Goal: Information Seeking & Learning: Learn about a topic

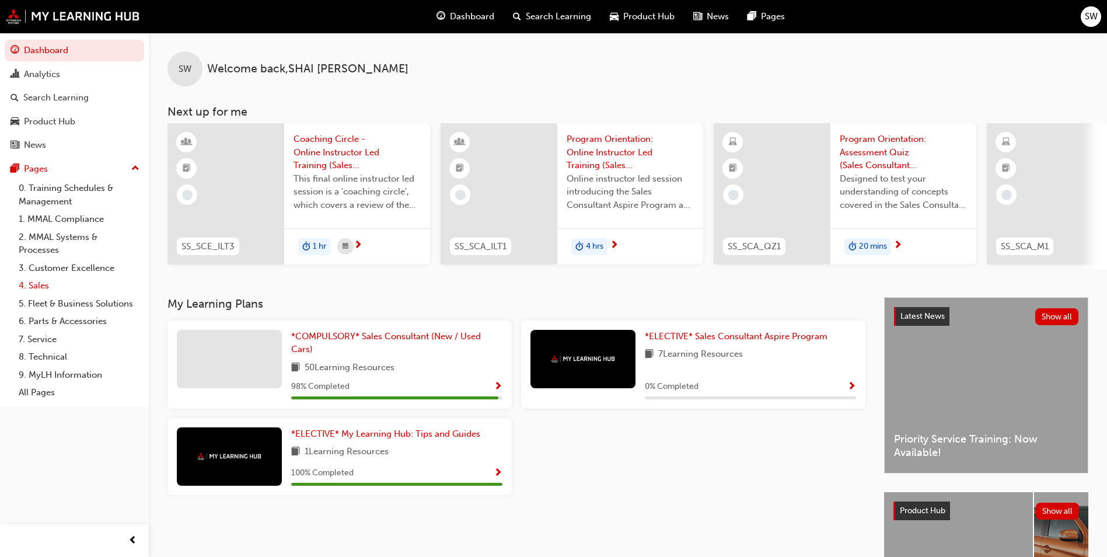
click at [59, 284] on link "4. Sales" at bounding box center [79, 286] width 130 height 18
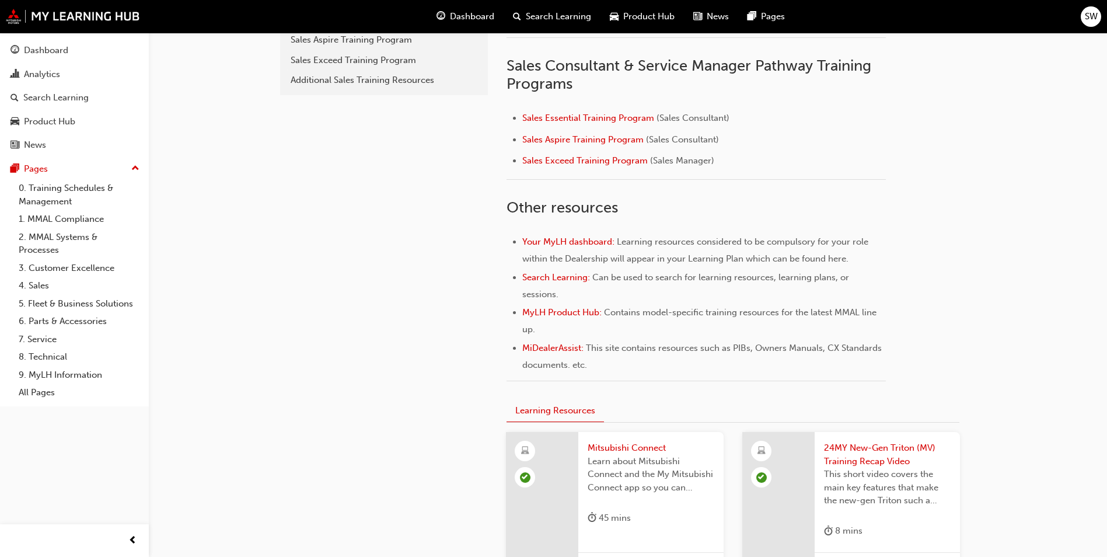
scroll to position [146, 0]
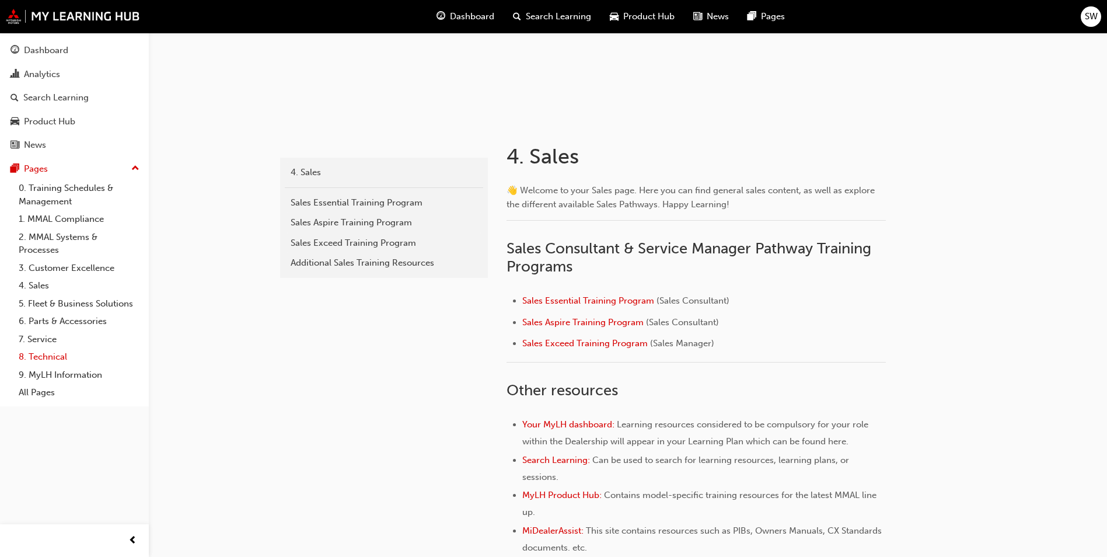
click at [61, 358] on link "8. Technical" at bounding box center [79, 357] width 130 height 18
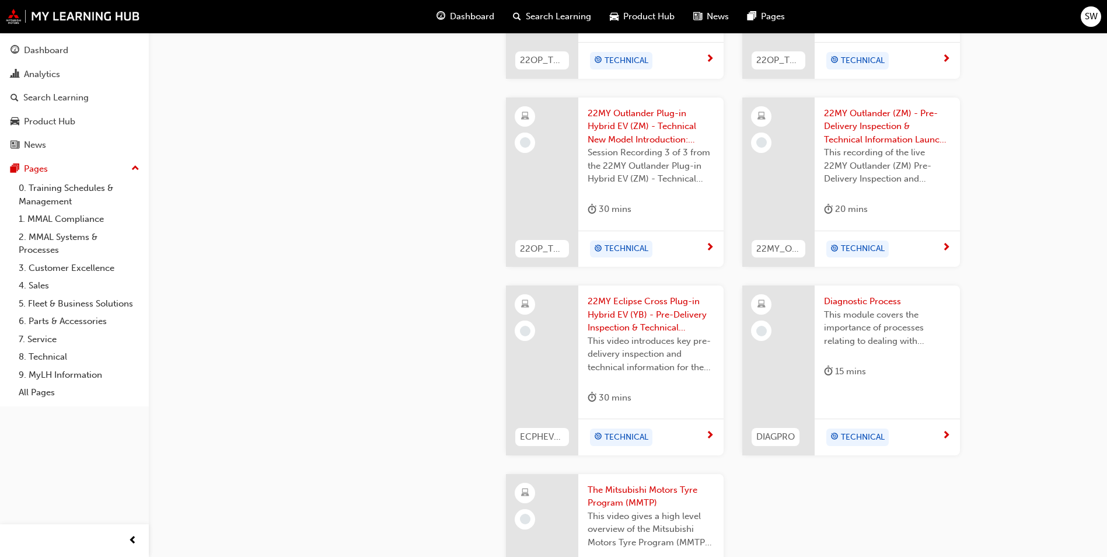
scroll to position [1343, 0]
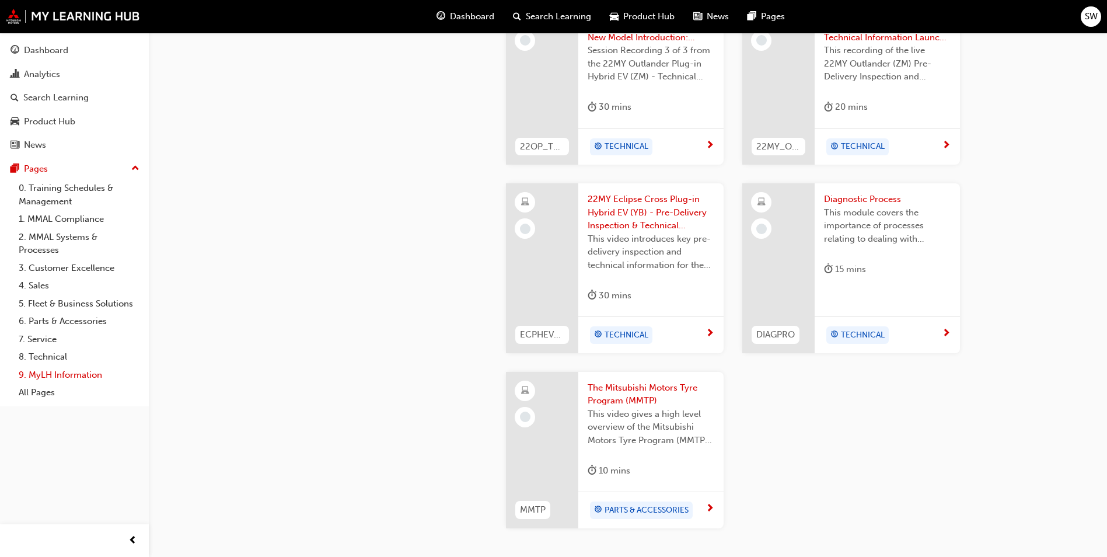
click at [58, 374] on link "9. MyLH Information" at bounding box center [79, 375] width 130 height 18
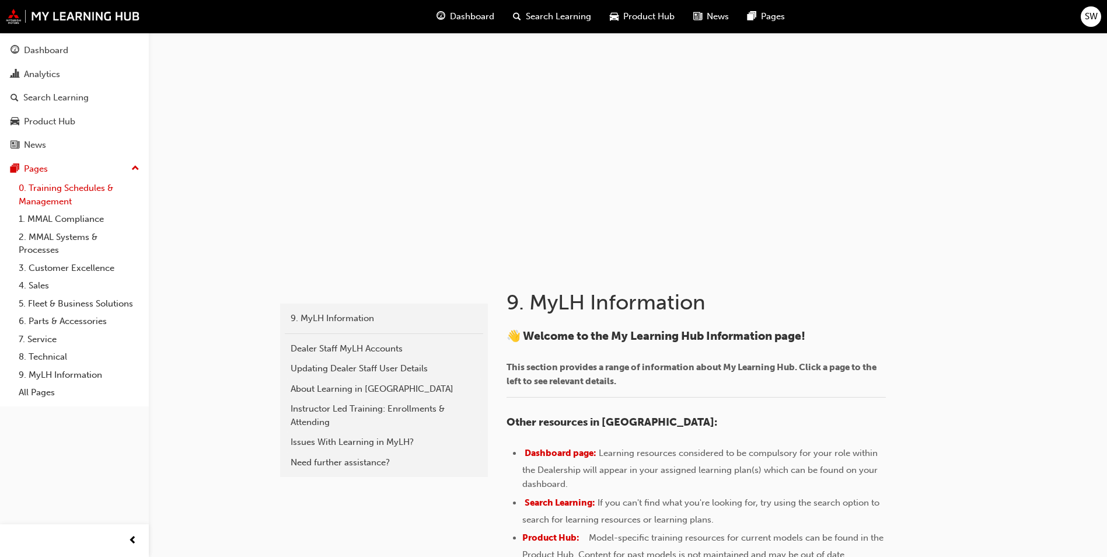
click at [54, 205] on link "0. Training Schedules & Management" at bounding box center [79, 194] width 130 height 31
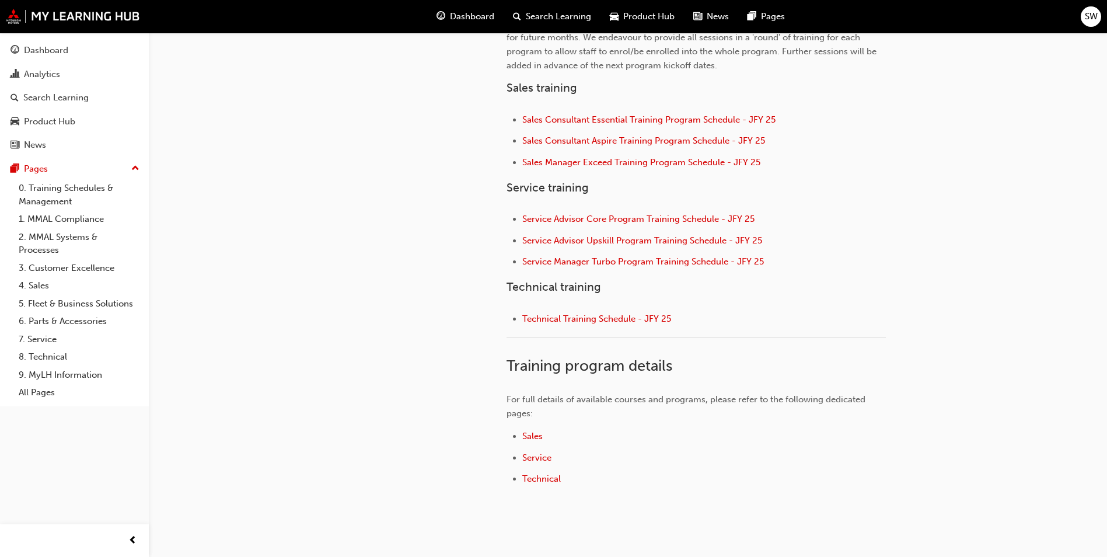
scroll to position [378, 0]
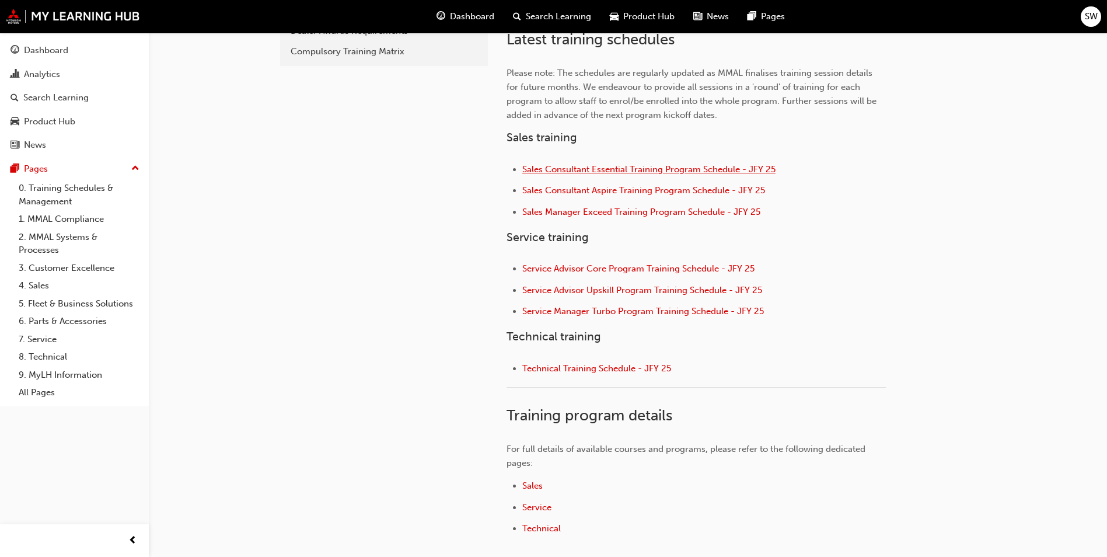
click at [620, 164] on span "Sales Consultant Essential Training Program Schedule - JFY 25" at bounding box center [648, 169] width 253 height 11
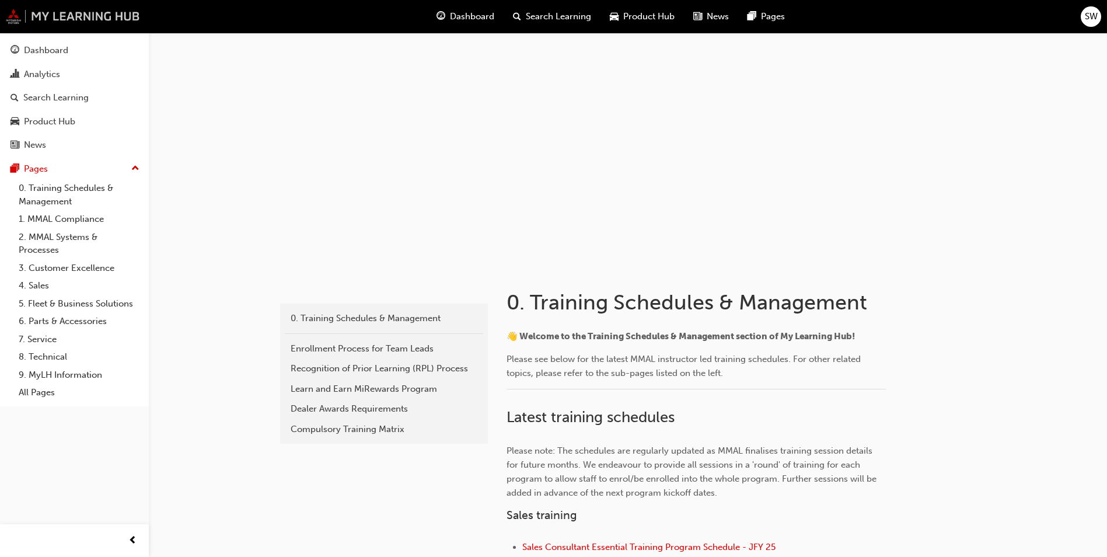
click at [72, 9] on img at bounding box center [73, 16] width 134 height 15
